Goal: Task Accomplishment & Management: Manage account settings

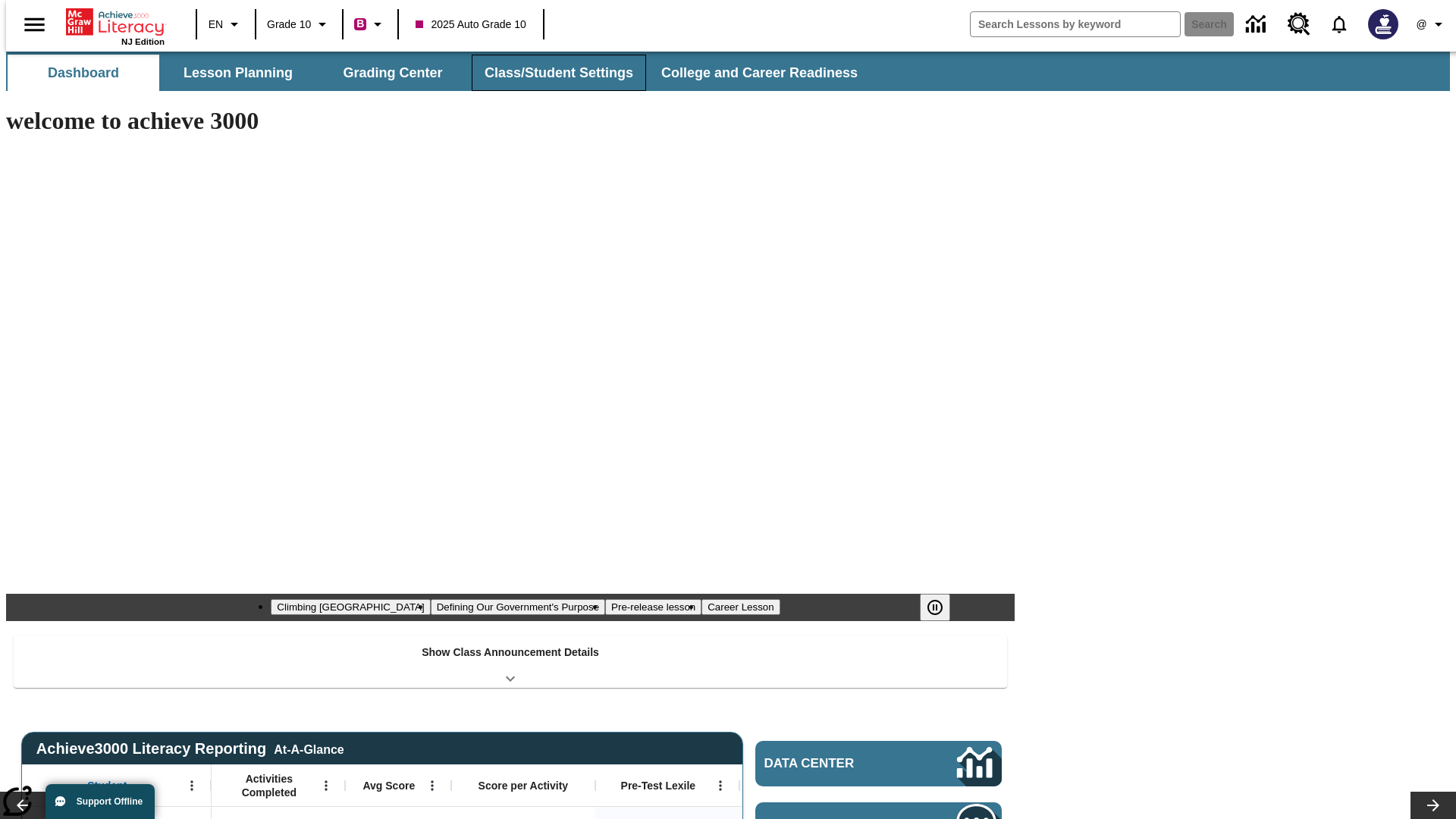
click at [551, 73] on button "Class/Student Settings" at bounding box center [559, 72] width 174 height 36
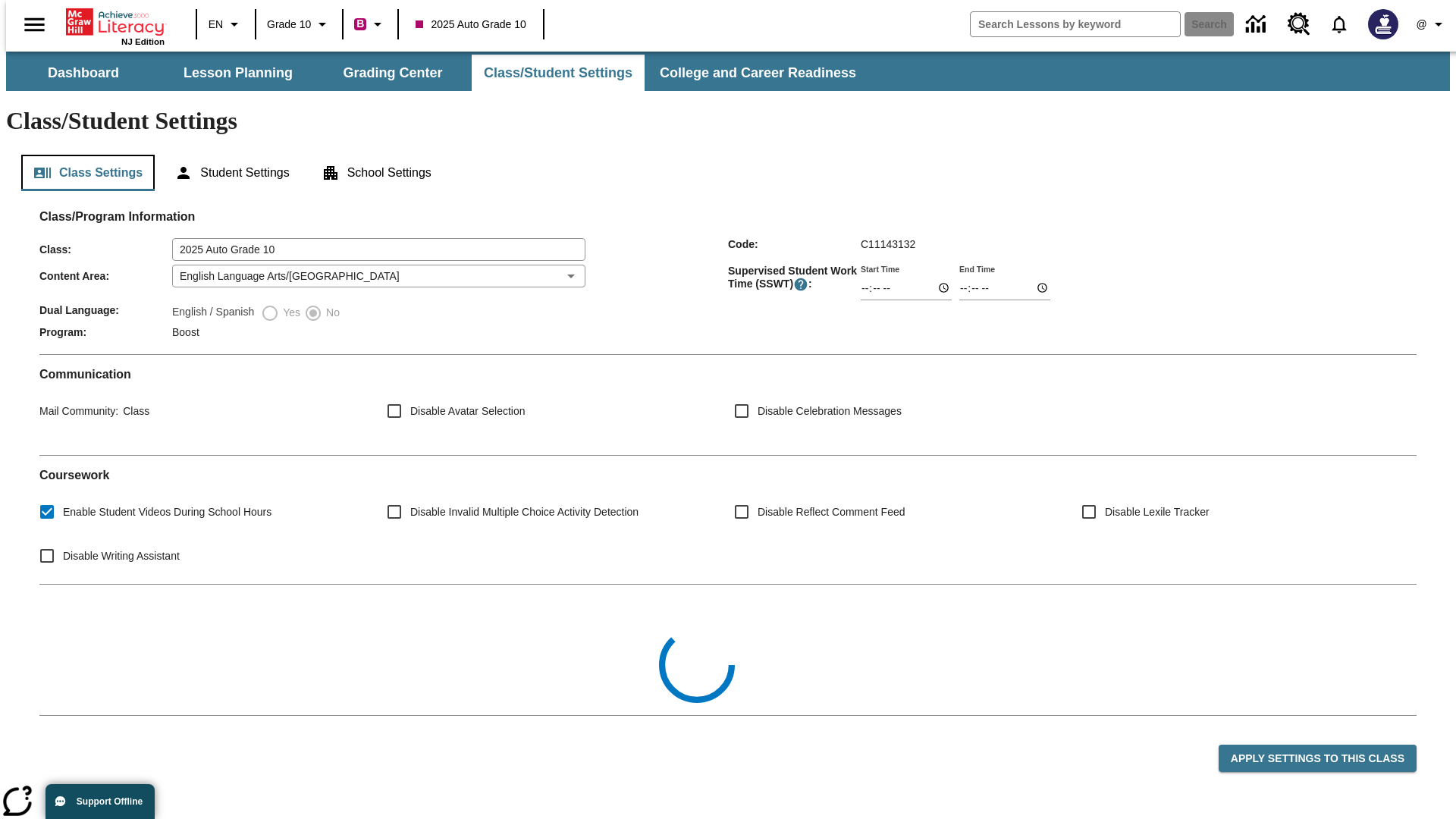
click at [82, 154] on button "Class Settings" at bounding box center [88, 173] width 133 height 36
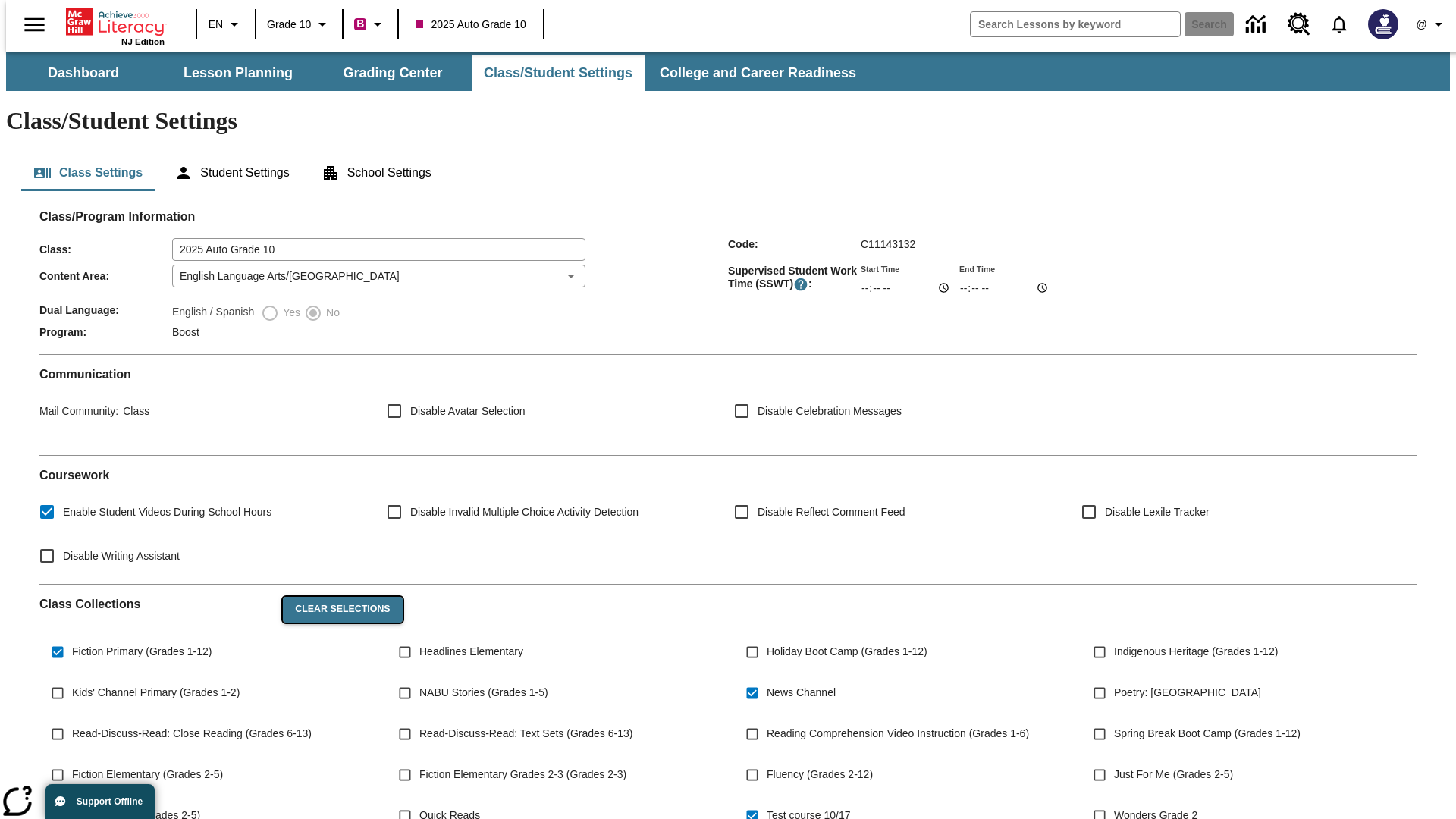
click at [335, 596] on button "Clear Selections" at bounding box center [342, 609] width 119 height 25
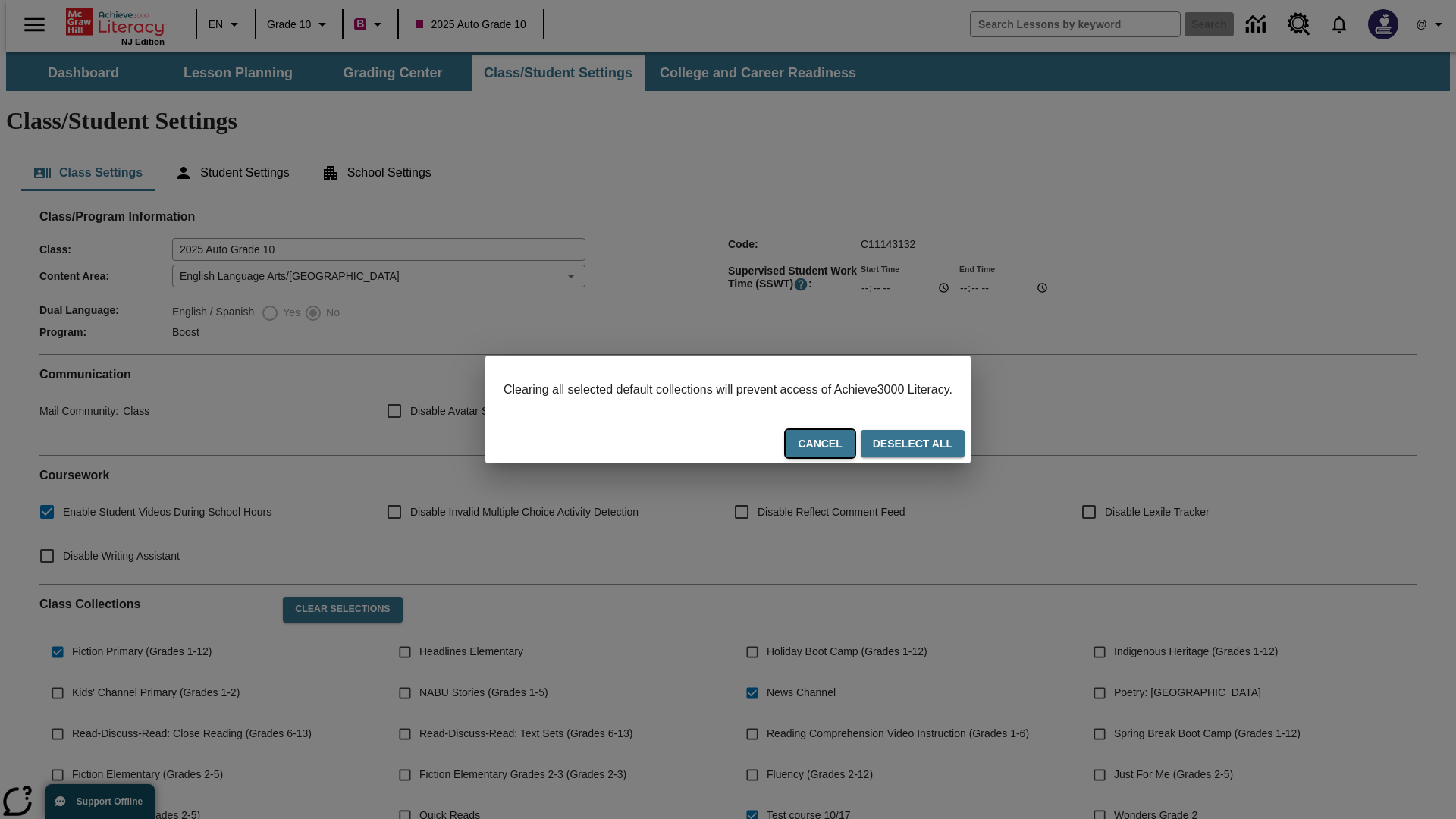
click at [839, 445] on button "Cancel" at bounding box center [819, 444] width 68 height 28
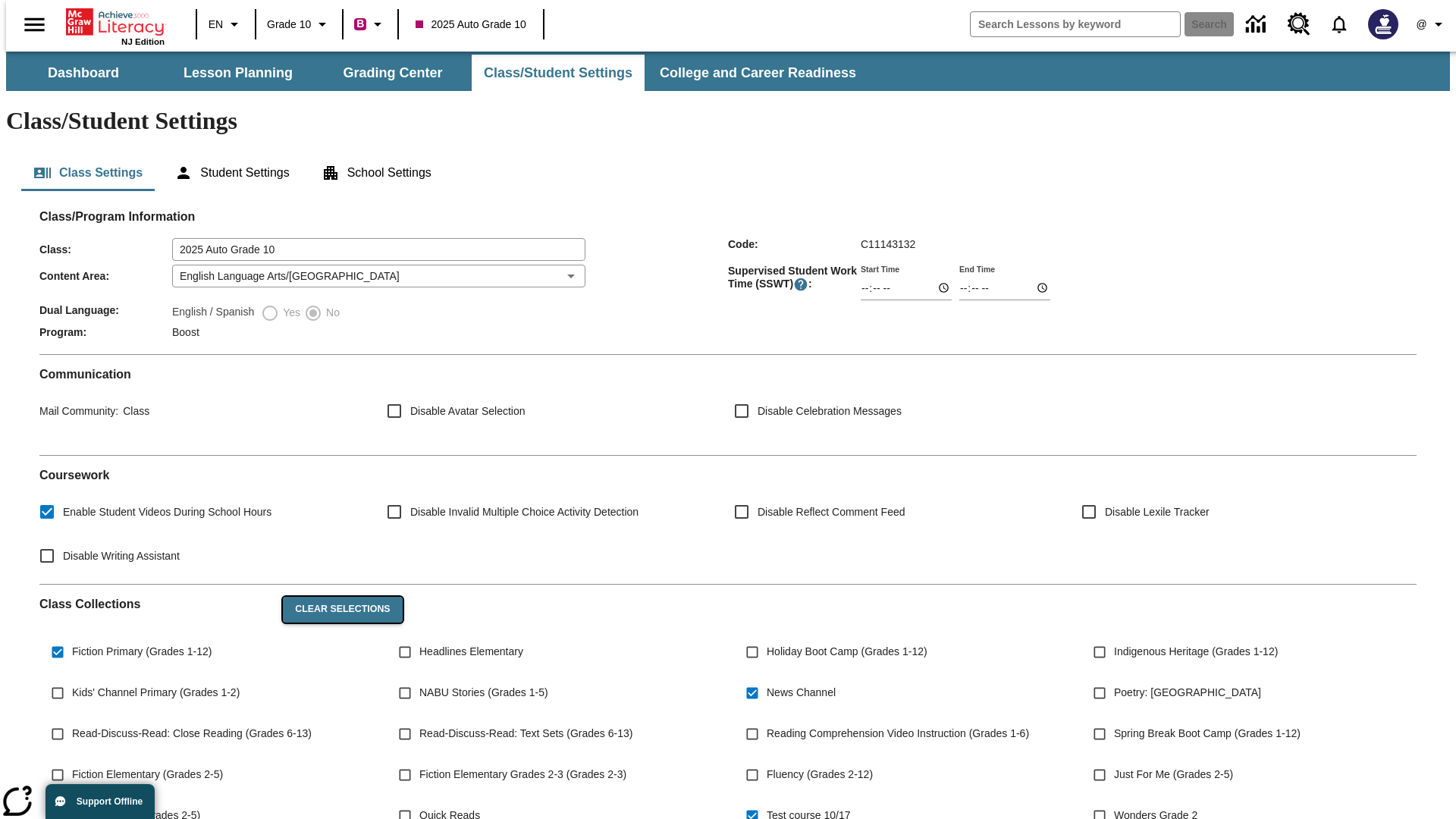
click at [335, 596] on button "Clear Selections" at bounding box center [342, 609] width 119 height 25
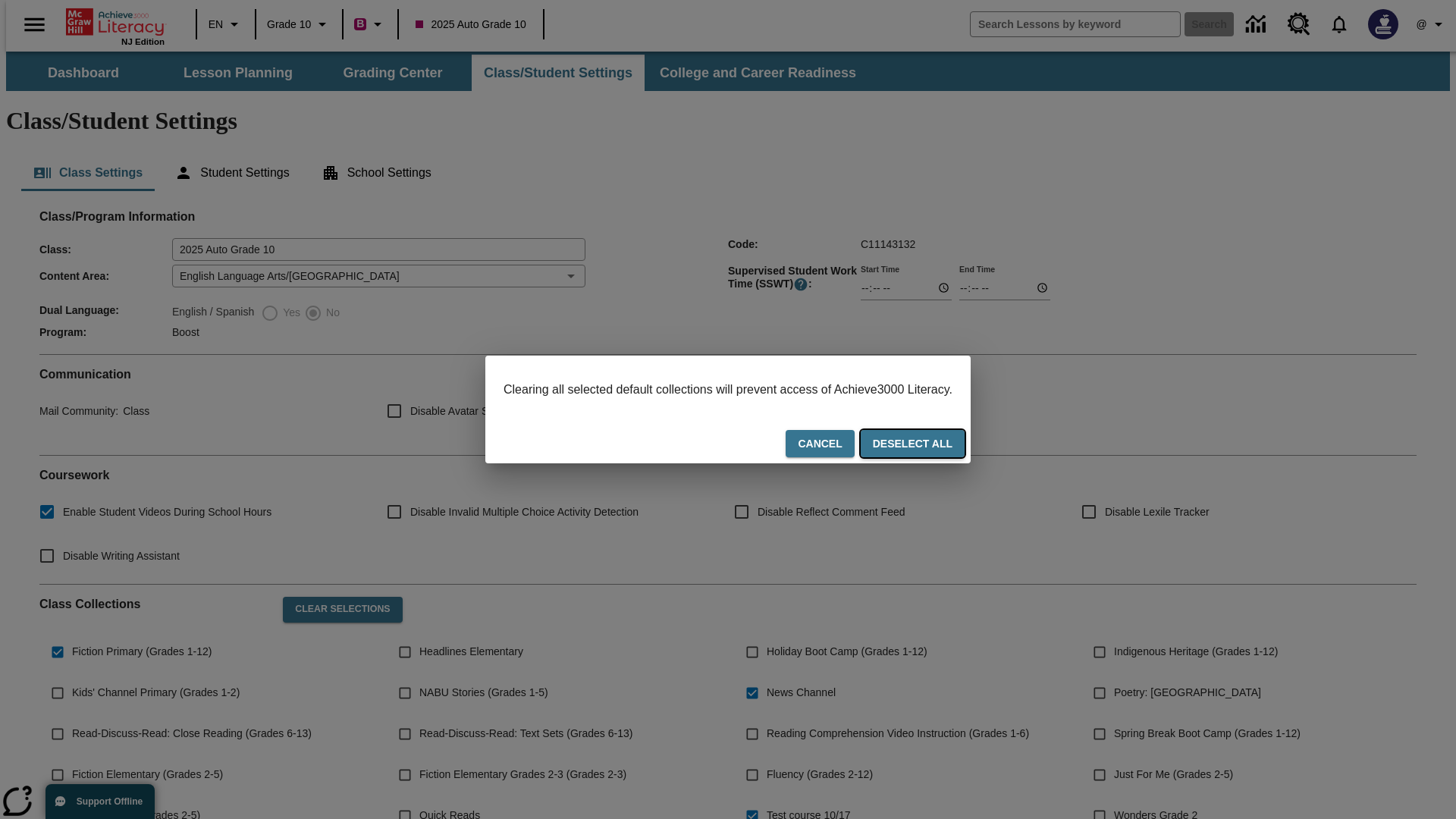
click at [927, 445] on button "Deselect All" at bounding box center [912, 444] width 104 height 28
checkbox input "false"
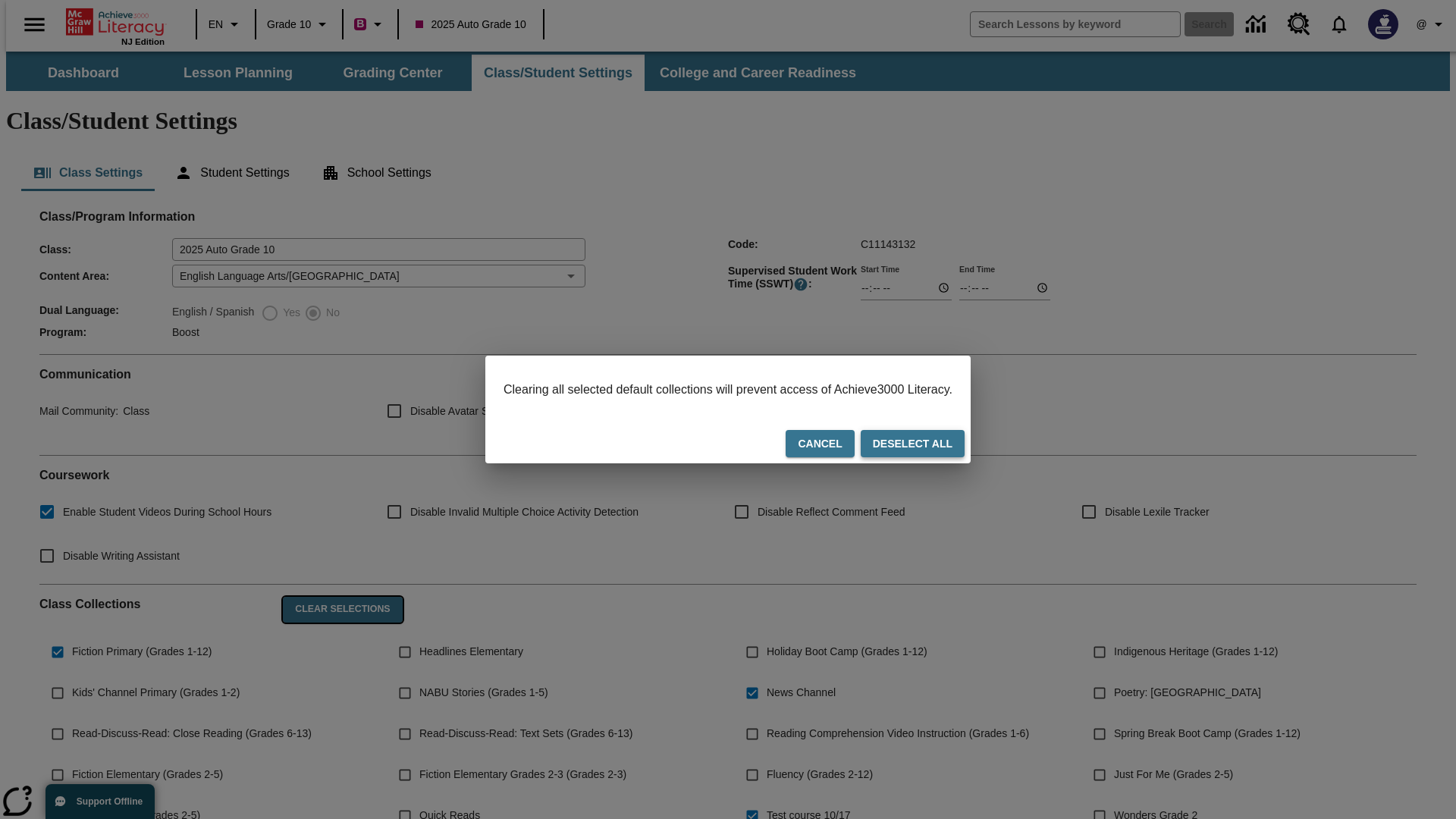
checkbox input "false"
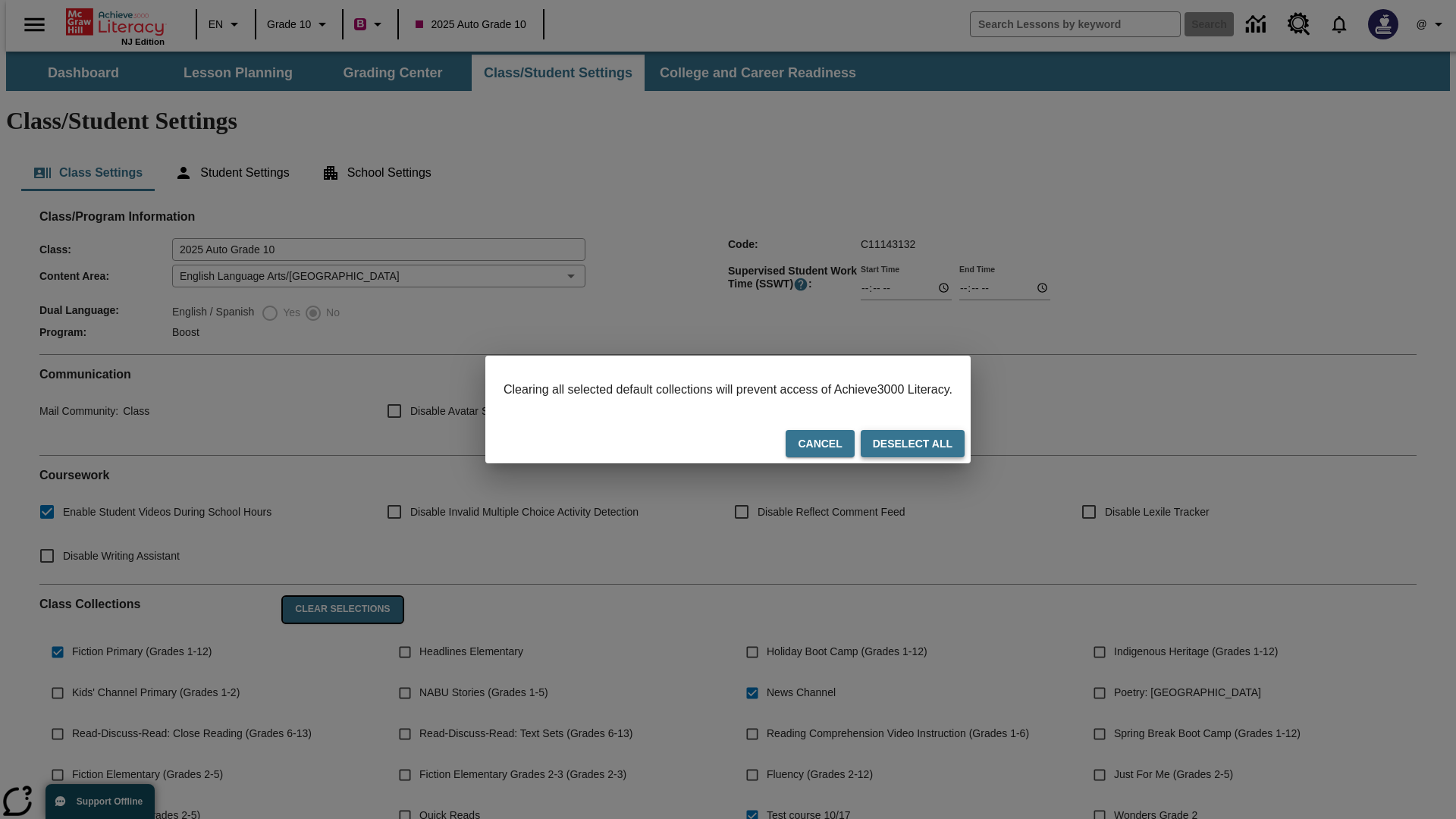
checkbox input "false"
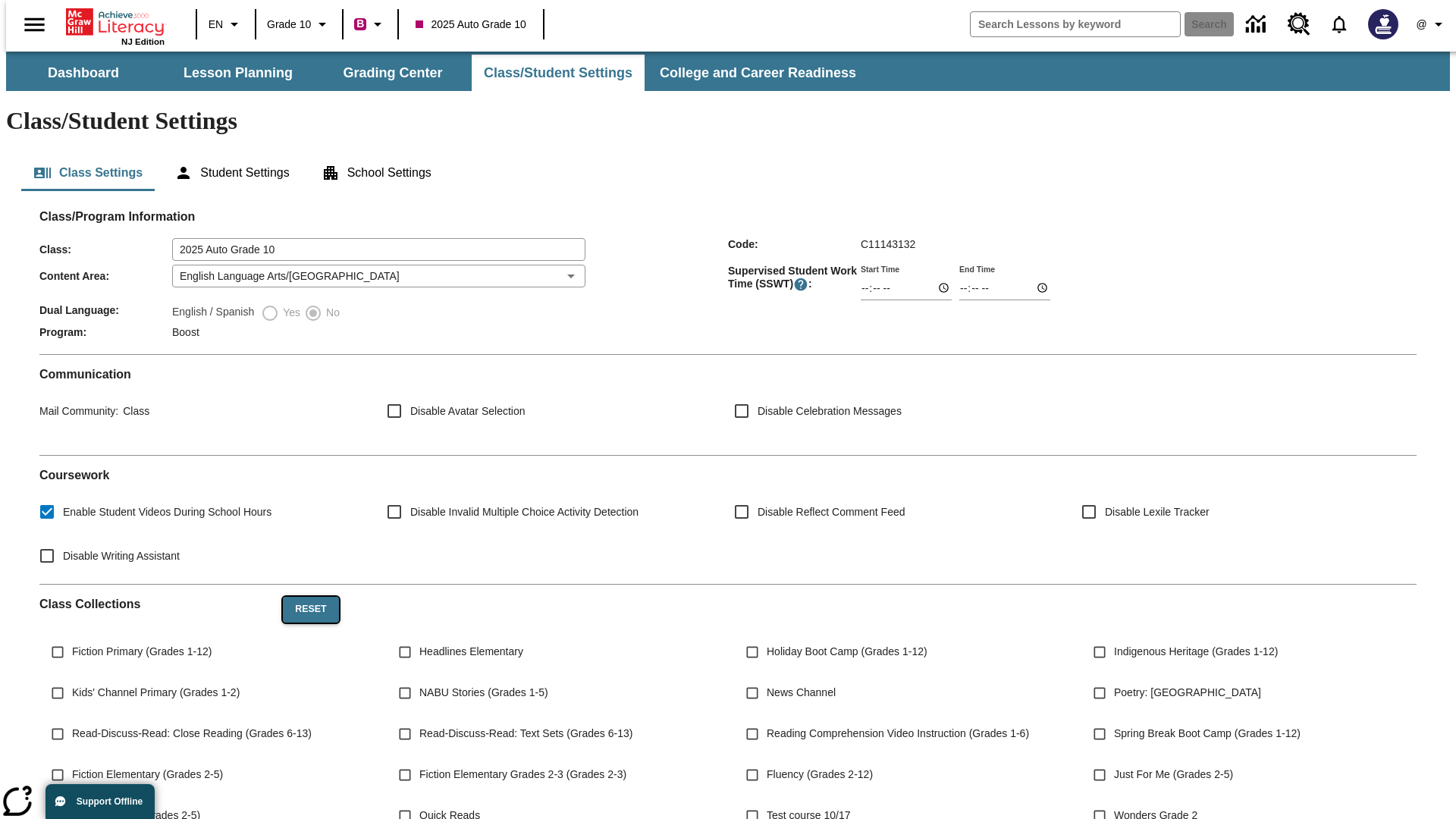
click at [305, 596] on button "Reset" at bounding box center [310, 609] width 55 height 25
checkbox input "true"
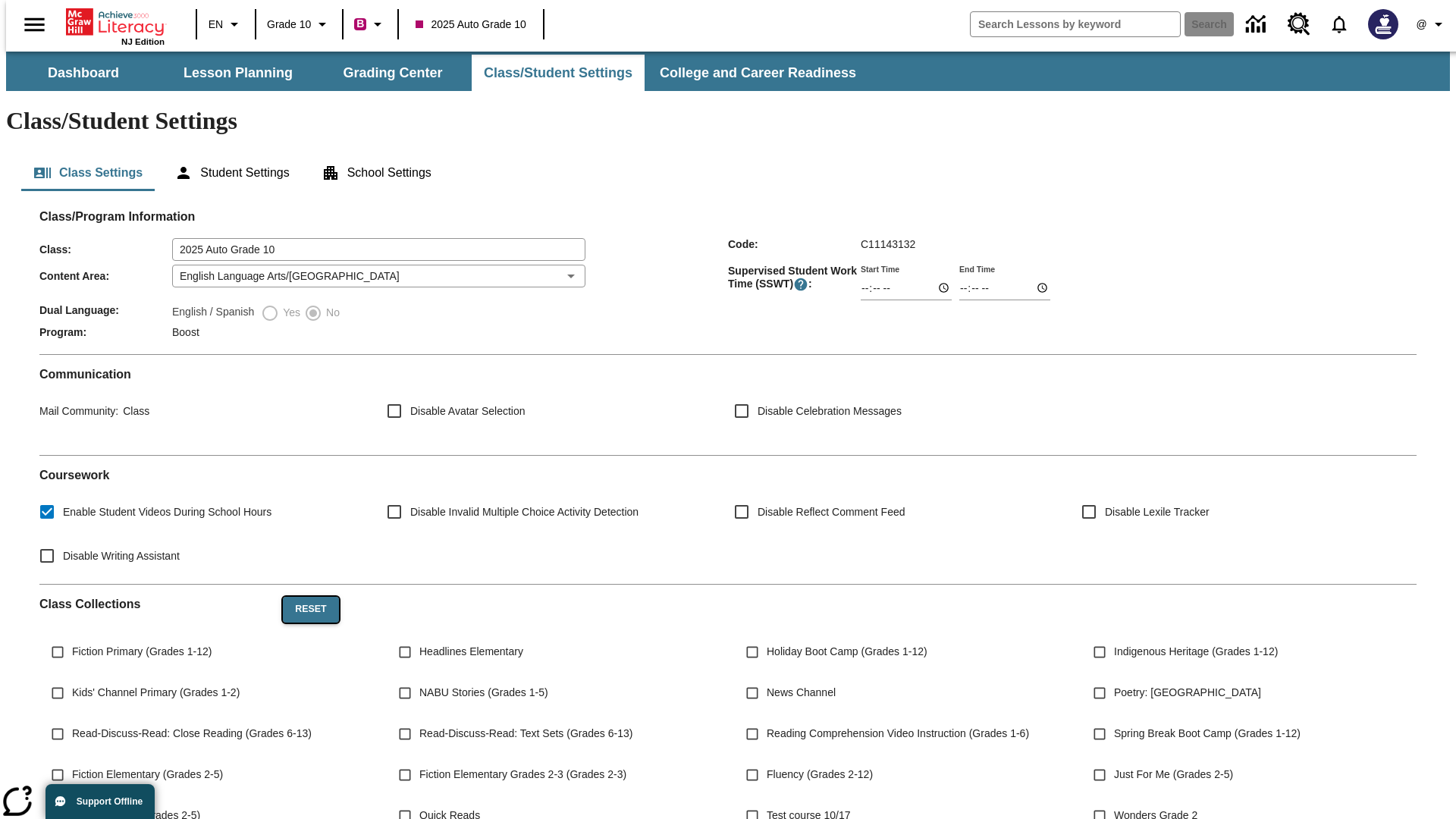
checkbox input "true"
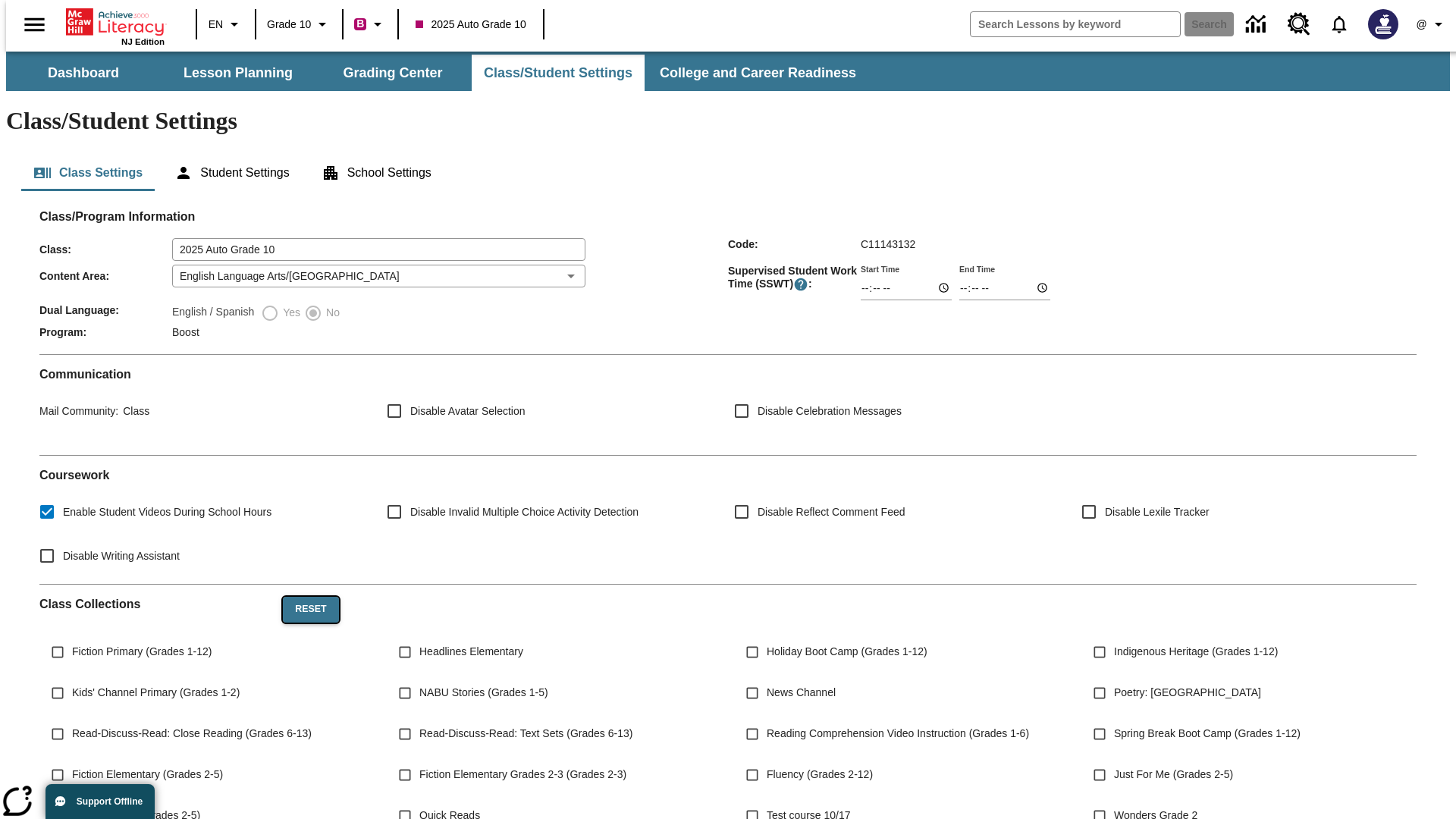
checkbox input "true"
